Goal: Information Seeking & Learning: Learn about a topic

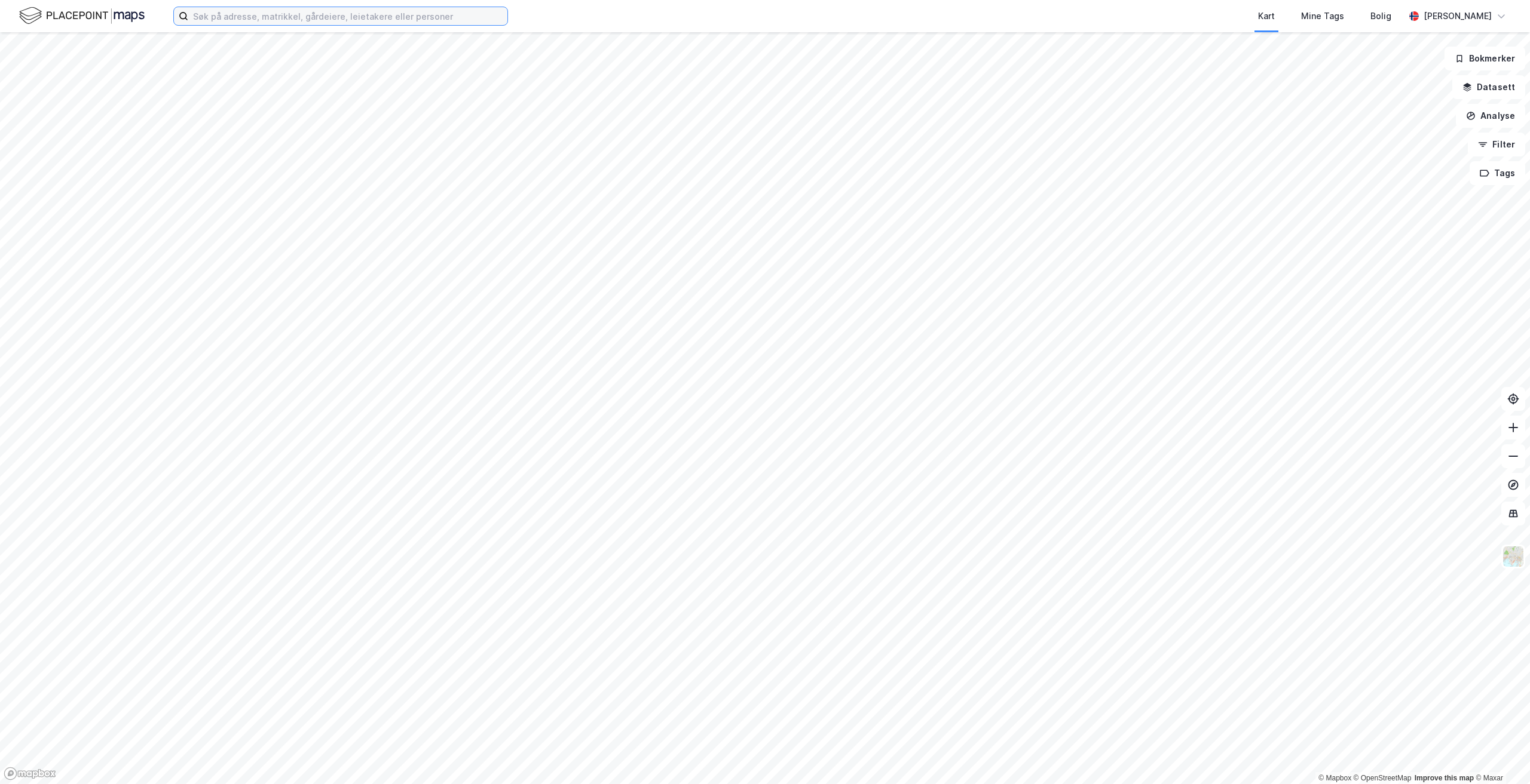
click at [305, 14] on input at bounding box center [347, 16] width 319 height 18
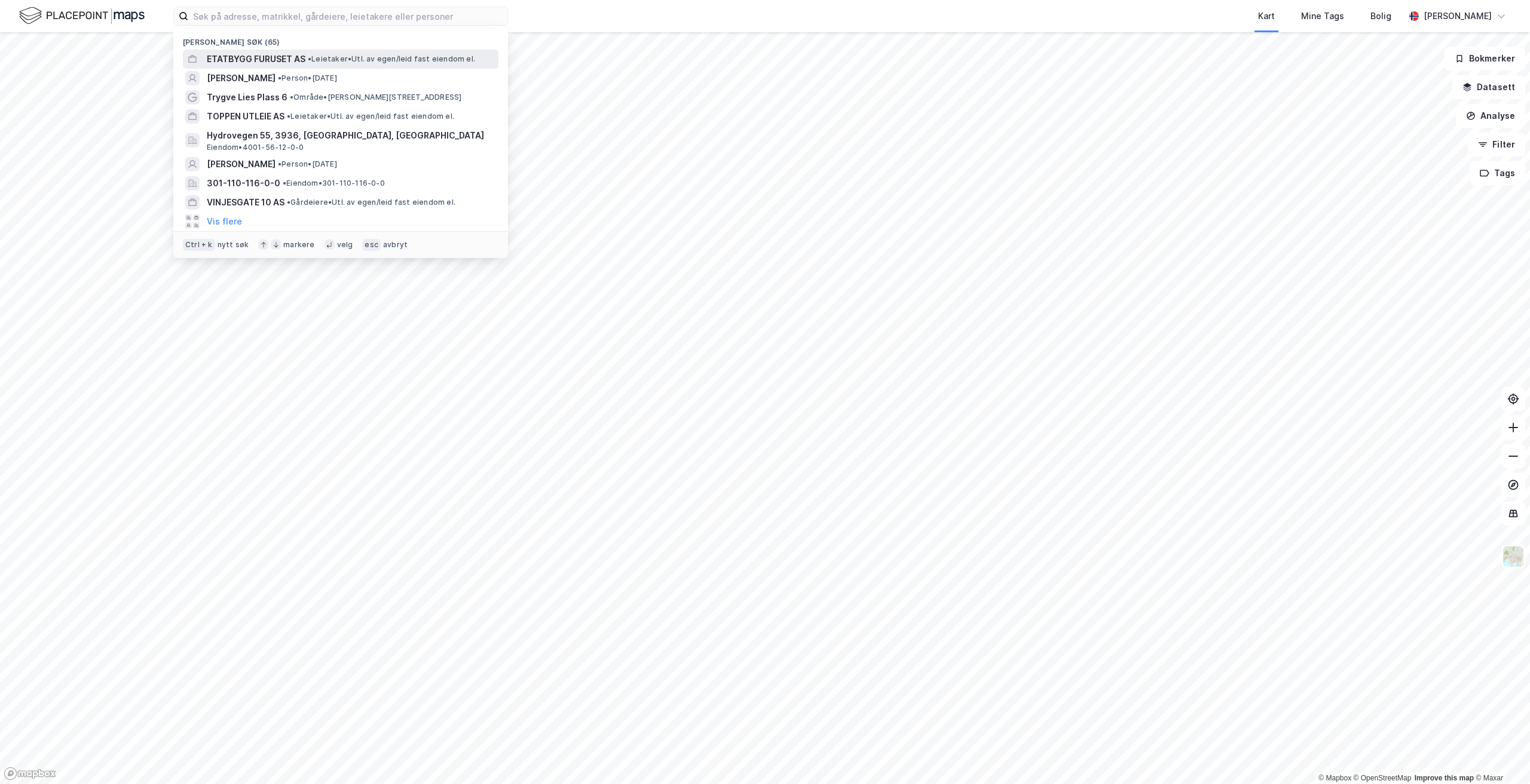
click at [302, 53] on span "ETATBYGG FURUSET AS" at bounding box center [256, 59] width 99 height 14
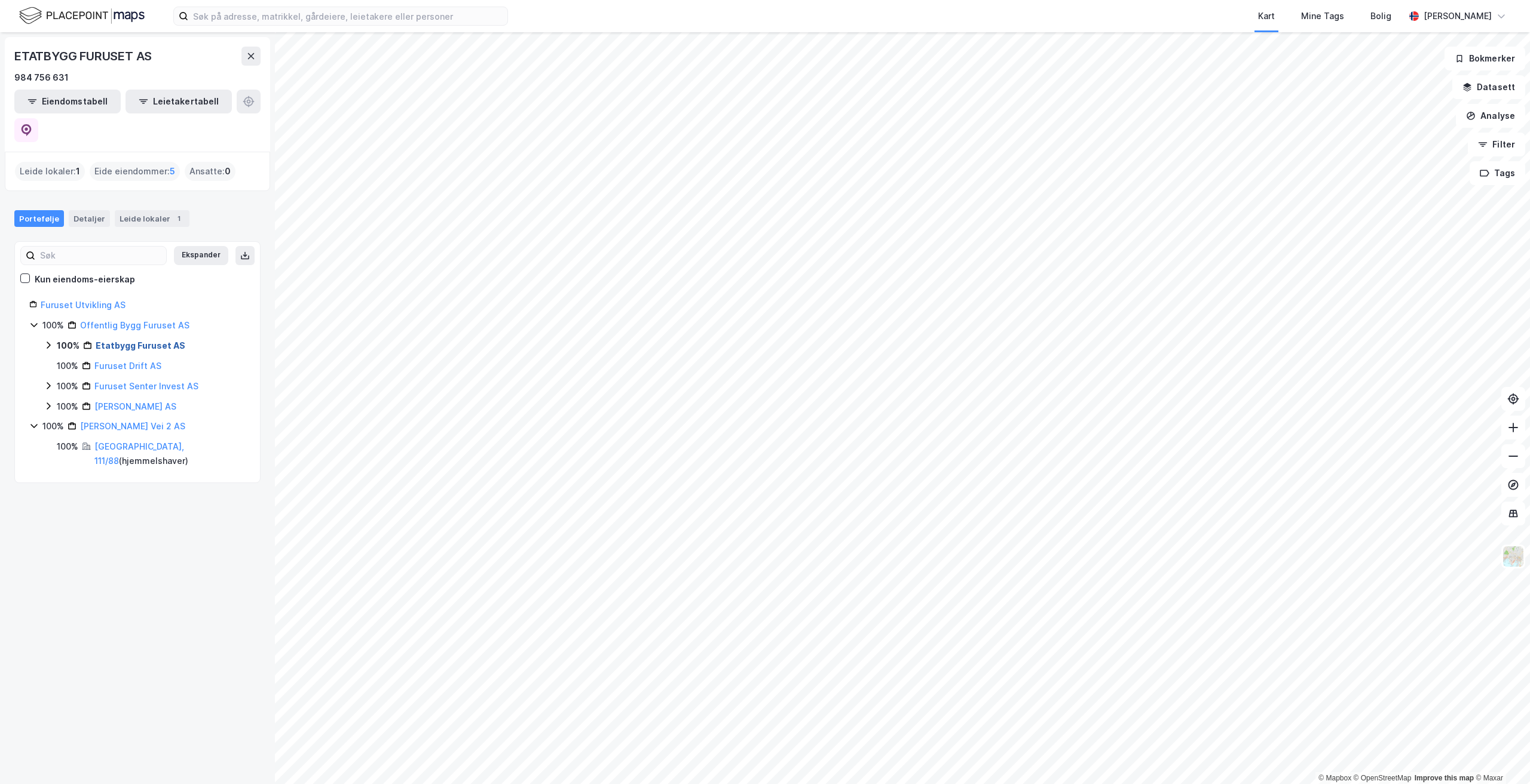
click at [126, 341] on link "Etatbygg Furuset AS" at bounding box center [140, 345] width 89 height 10
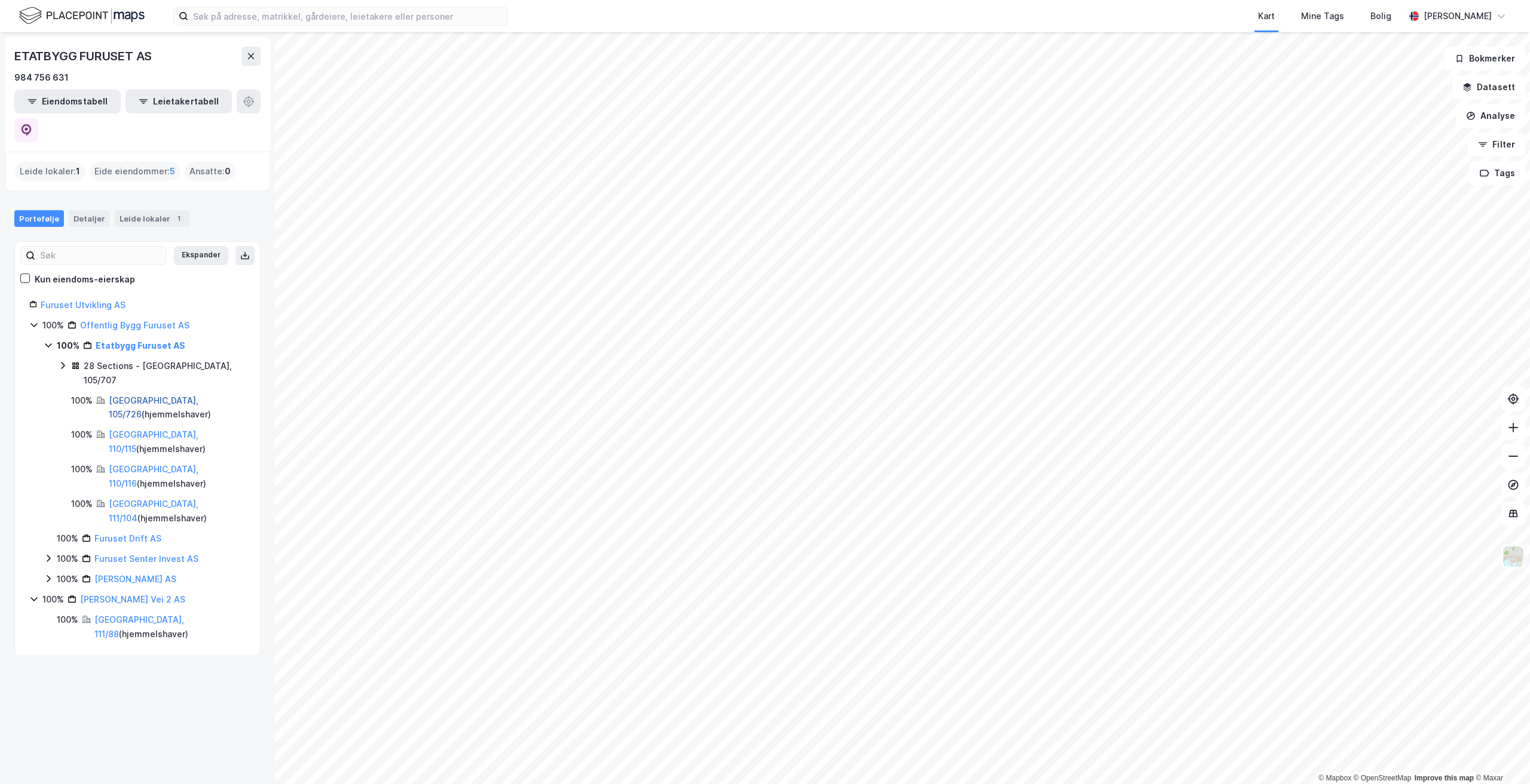
click at [141, 395] on link "[GEOGRAPHIC_DATA], 105/726" at bounding box center [154, 408] width 89 height 24
